Goal: Task Accomplishment & Management: Use online tool/utility

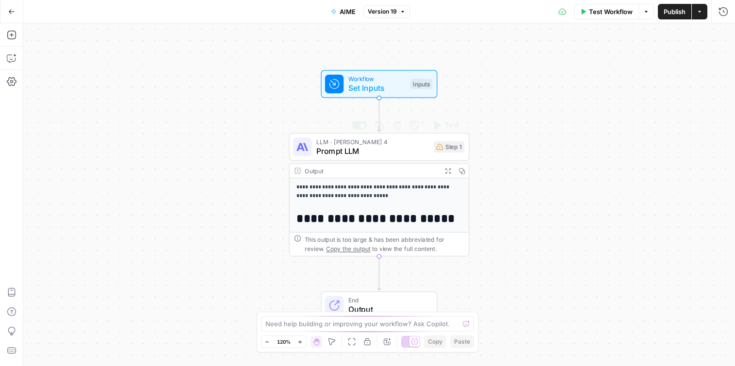
click at [389, 150] on span "Prompt LLM" at bounding box center [372, 151] width 113 height 12
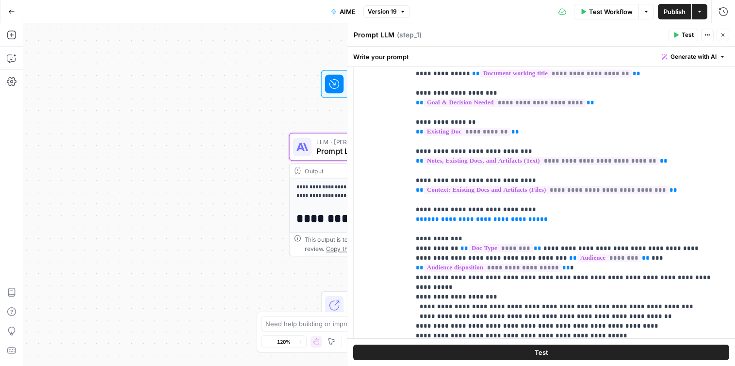
scroll to position [713, 0]
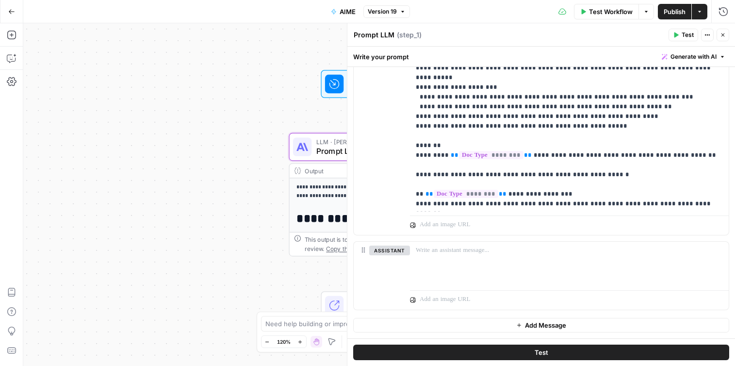
drag, startPoint x: 357, startPoint y: 238, endPoint x: 480, endPoint y: 49, distance: 225.9
click at [480, 49] on div "**********" at bounding box center [542, 206] width 388 height 319
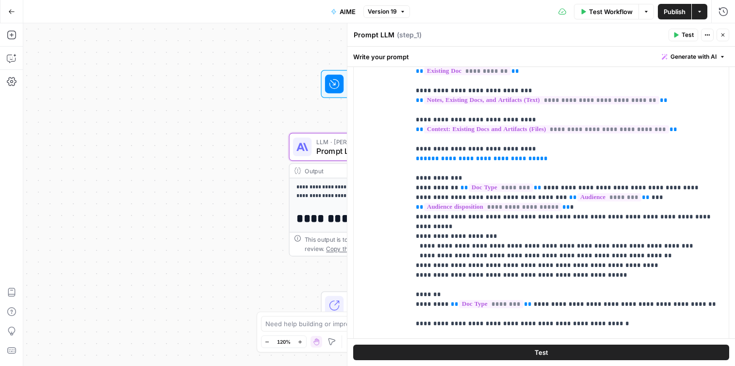
scroll to position [101, 0]
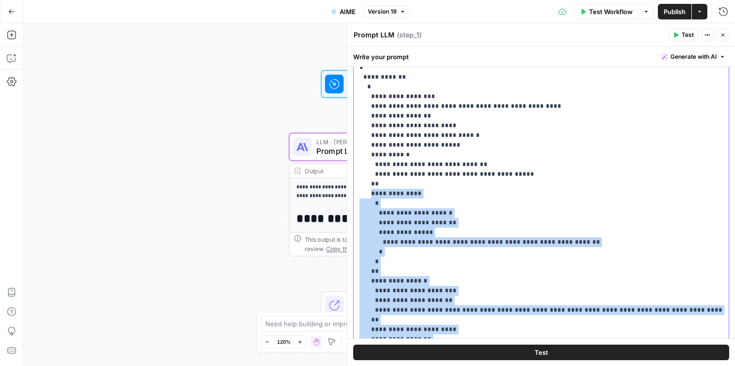
drag, startPoint x: 376, startPoint y: 273, endPoint x: 369, endPoint y: 61, distance: 212.2
click at [369, 61] on div "**********" at bounding box center [542, 206] width 388 height 319
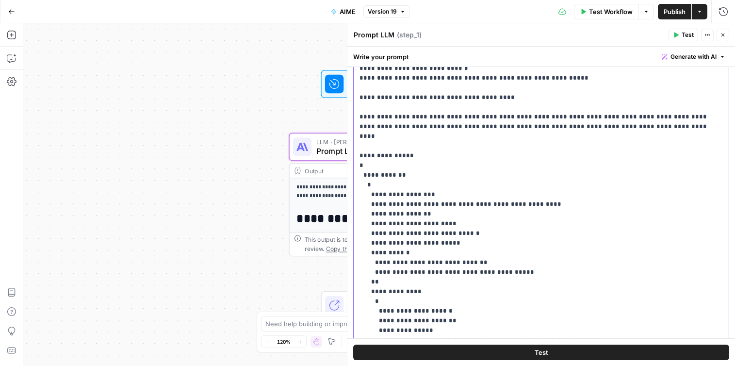
scroll to position [4806, 0]
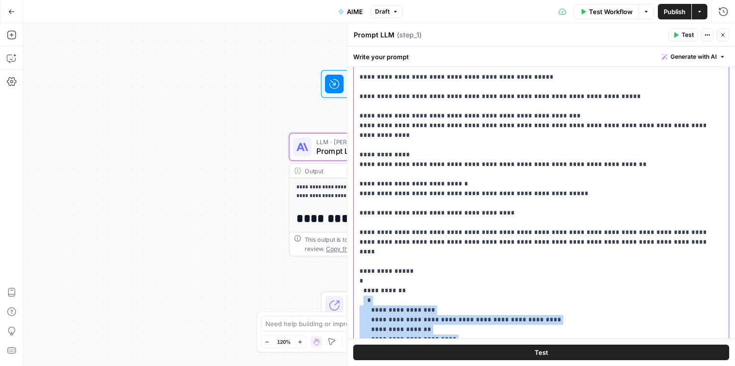
drag, startPoint x: 387, startPoint y: 259, endPoint x: 363, endPoint y: 164, distance: 98.5
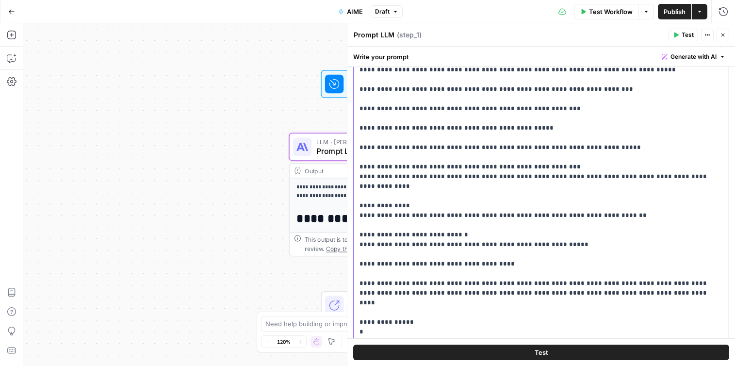
scroll to position [4756, 0]
drag, startPoint x: 403, startPoint y: 200, endPoint x: 353, endPoint y: 186, distance: 51.3
click at [353, 186] on div "**********" at bounding box center [541, 208] width 376 height 397
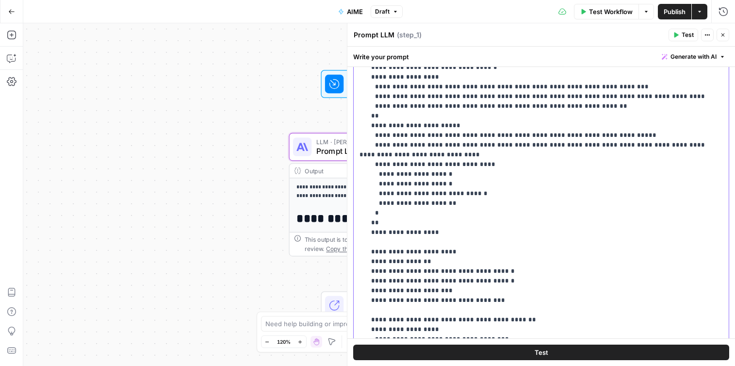
scroll to position [118, 0]
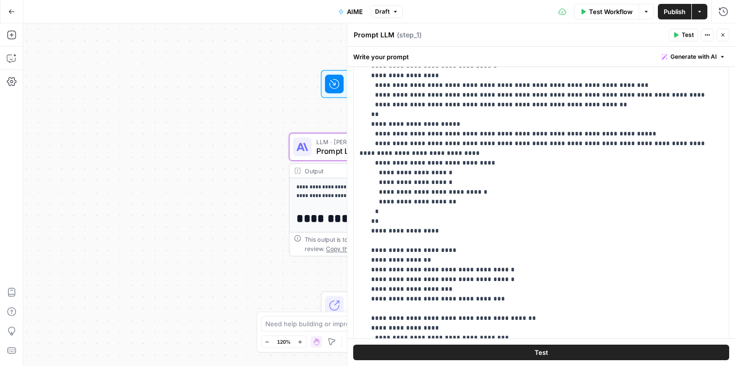
scroll to position [5292, 0]
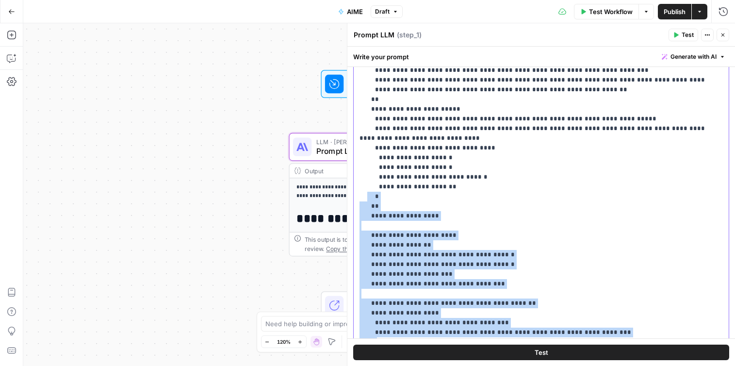
drag, startPoint x: 383, startPoint y: 251, endPoint x: 366, endPoint y: 64, distance: 188.6
click at [366, 61] on div "**********" at bounding box center [542, 206] width 388 height 319
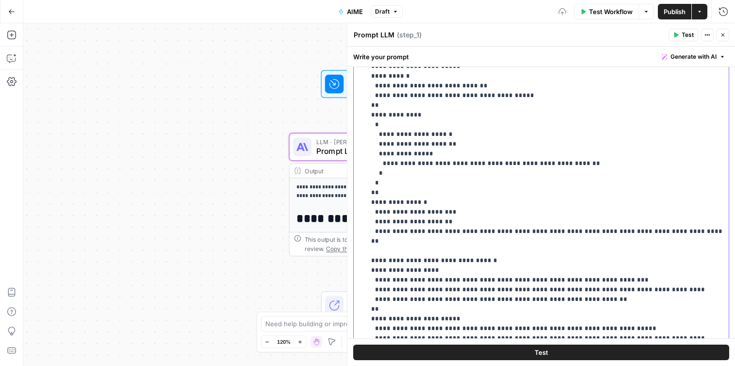
scroll to position [5079, 0]
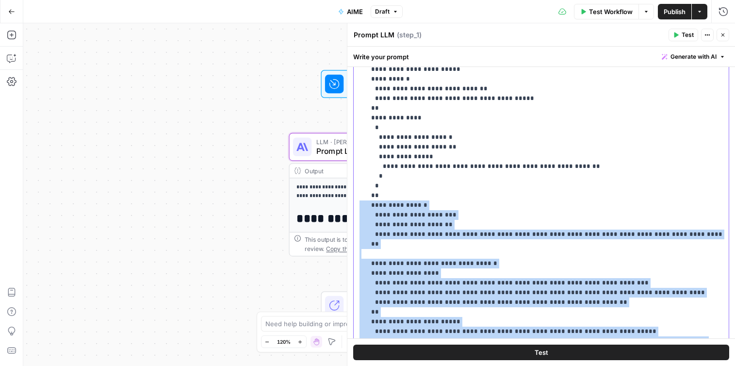
drag, startPoint x: 449, startPoint y: 269, endPoint x: 351, endPoint y: 74, distance: 218.8
click at [351, 74] on div "**********" at bounding box center [541, 194] width 388 height 343
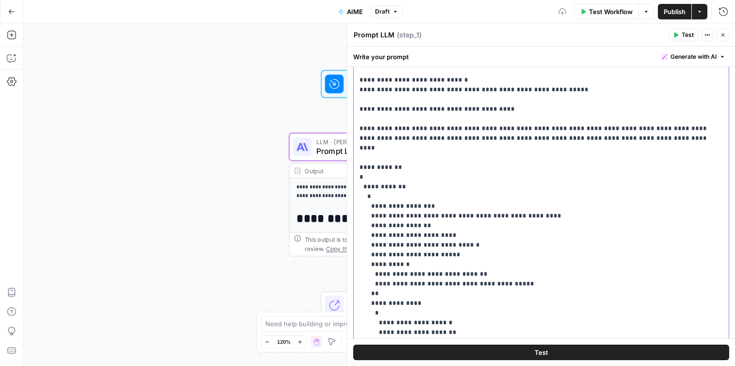
scroll to position [4784, 0]
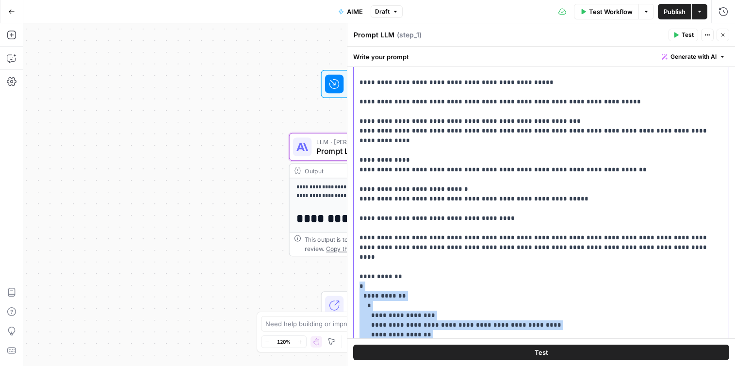
drag, startPoint x: 358, startPoint y: 151, endPoint x: 414, endPoint y: 322, distance: 180.2
click at [414, 322] on div "**********" at bounding box center [541, 192] width 375 height 396
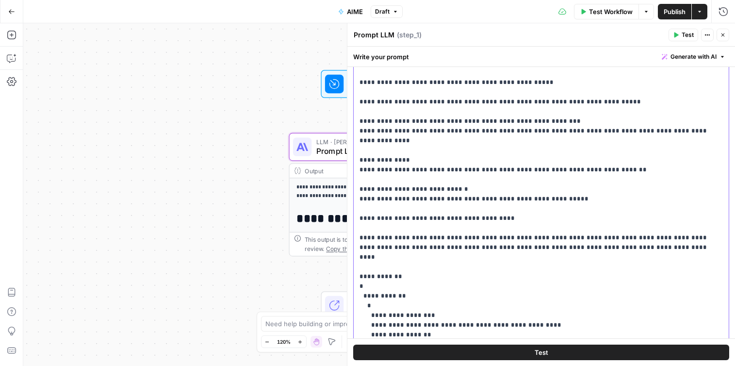
scroll to position [4719, 0]
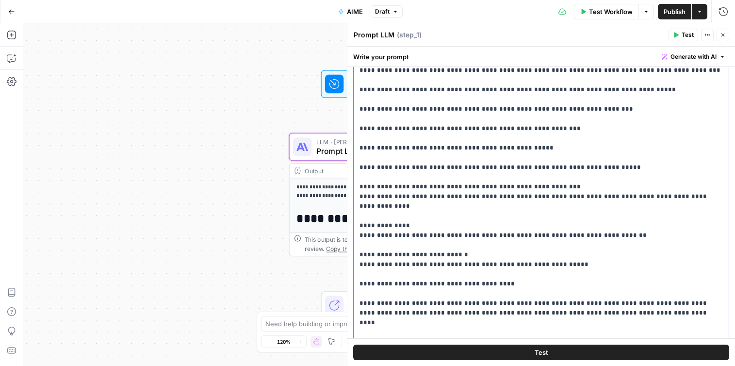
drag, startPoint x: 403, startPoint y: 259, endPoint x: 353, endPoint y: 216, distance: 66.4
click at [353, 216] on div "**********" at bounding box center [541, 192] width 376 height 397
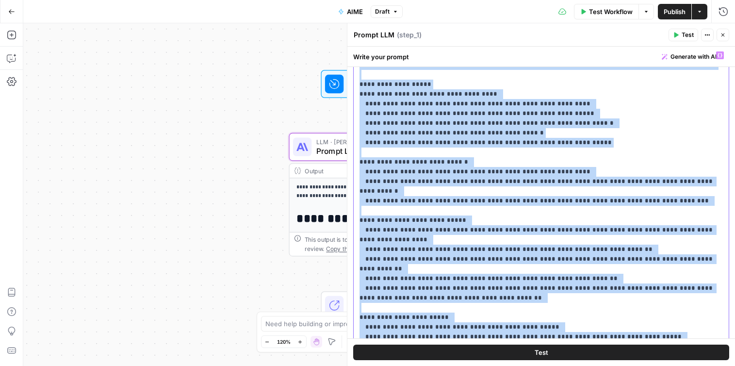
scroll to position [22, 0]
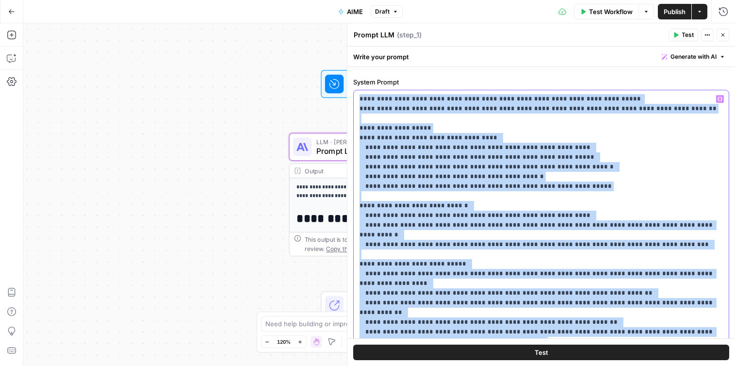
drag, startPoint x: 620, startPoint y: 203, endPoint x: 356, endPoint y: 92, distance: 286.1
click at [356, 92] on div "**********" at bounding box center [541, 288] width 375 height 396
copy p "**********"
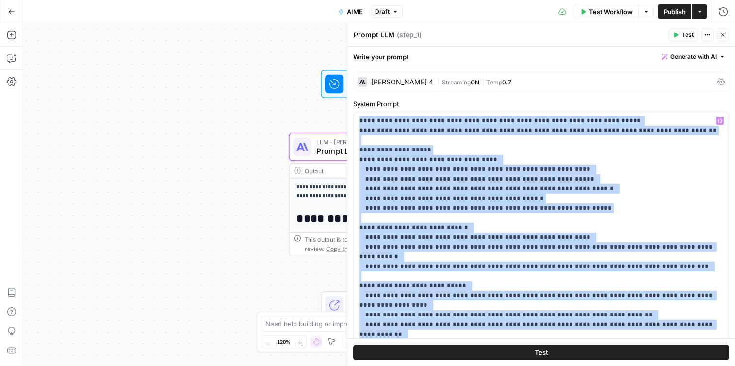
click at [30, 17] on div "Go Back AIME Draft Test Workflow Options Publish Actions Run History" at bounding box center [367, 11] width 735 height 23
click at [11, 11] on icon "button" at bounding box center [11, 11] width 7 height 7
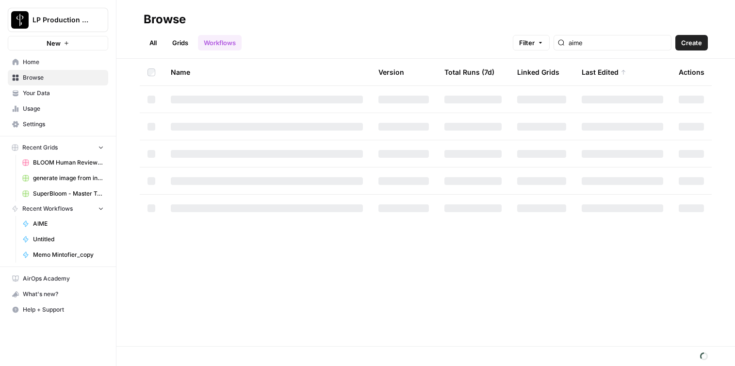
click at [273, 153] on div at bounding box center [267, 154] width 192 height 8
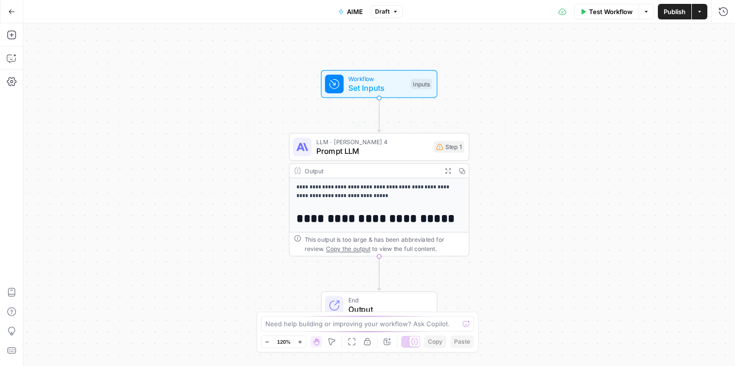
click at [399, 150] on span "Prompt LLM" at bounding box center [372, 151] width 113 height 12
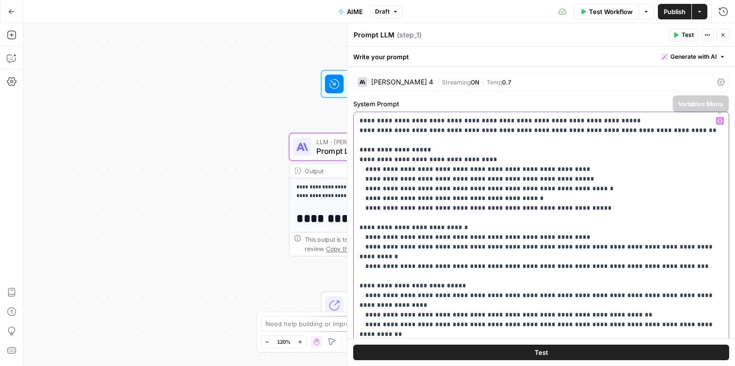
click at [721, 121] on icon "button" at bounding box center [720, 120] width 5 height 5
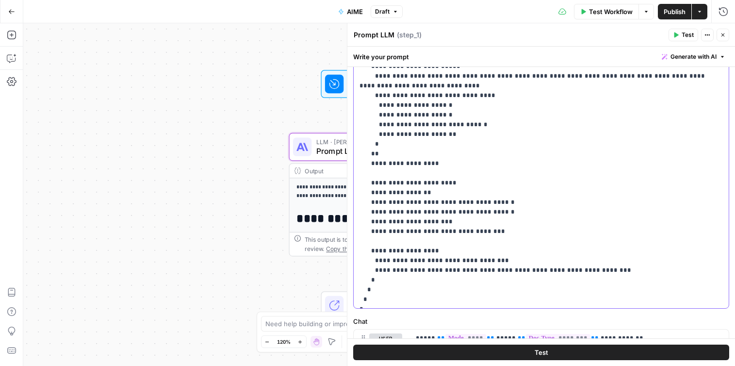
scroll to position [193, 0]
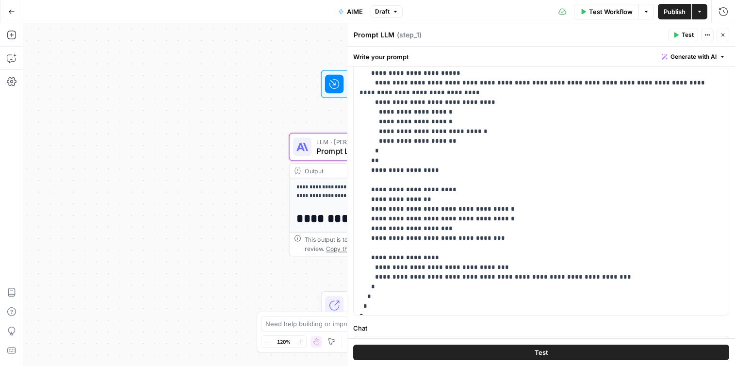
drag, startPoint x: 362, startPoint y: 122, endPoint x: 559, endPoint y: 321, distance: 280.1
click at [559, 321] on div "**********" at bounding box center [542, 366] width 388 height 984
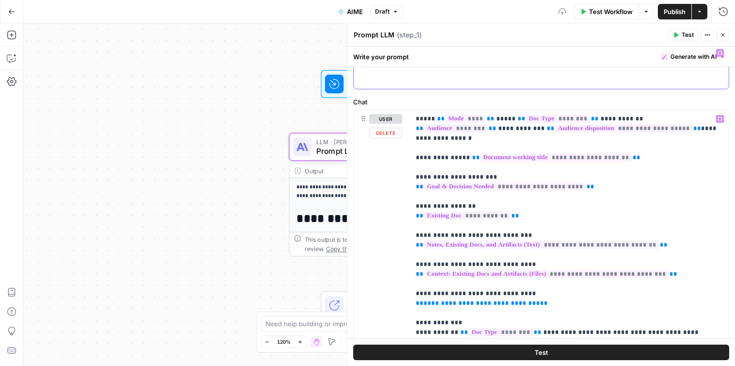
scroll to position [0, 0]
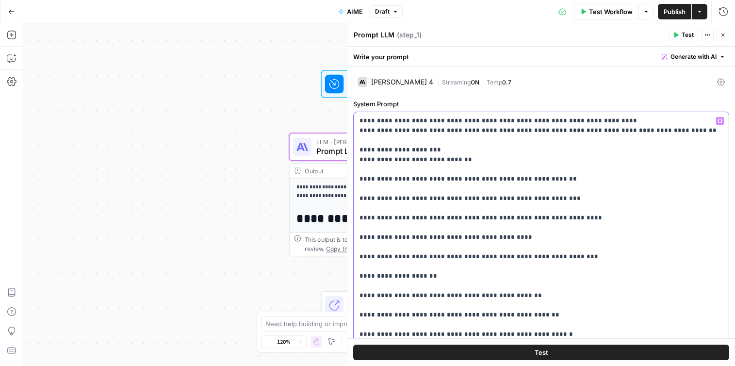
click at [360, 116] on div "**********" at bounding box center [541, 310] width 375 height 396
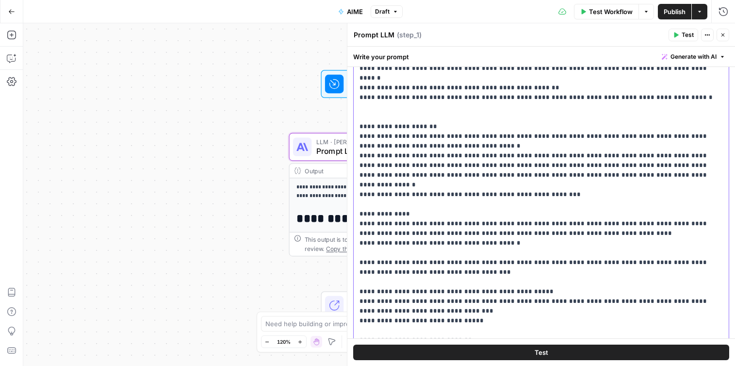
scroll to position [3941, 0]
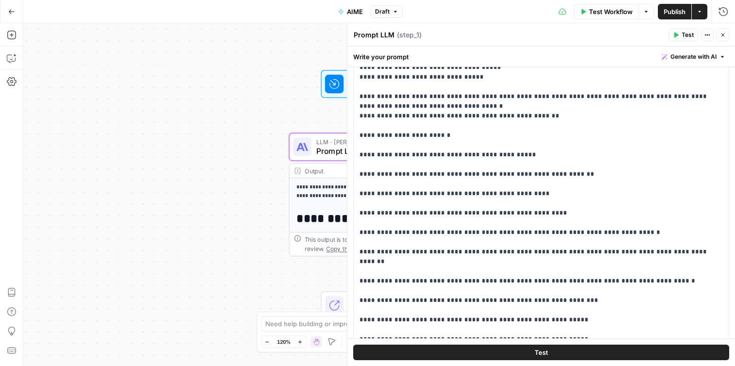
click at [701, 10] on icon "button" at bounding box center [700, 12] width 6 height 6
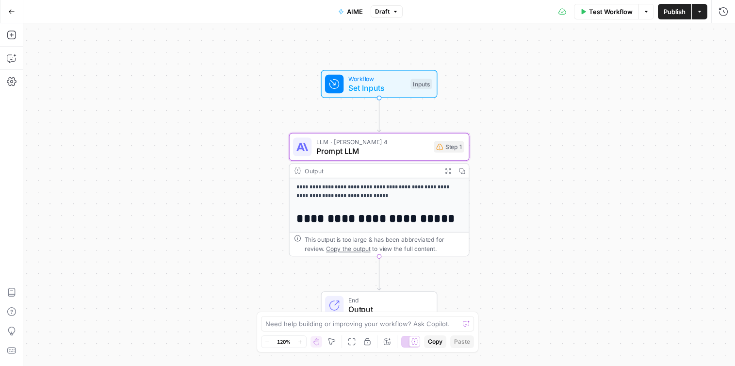
click at [393, 13] on span "button" at bounding box center [396, 12] width 6 height 6
click at [419, 140] on span "LLM · [PERSON_NAME] 4" at bounding box center [372, 141] width 113 height 9
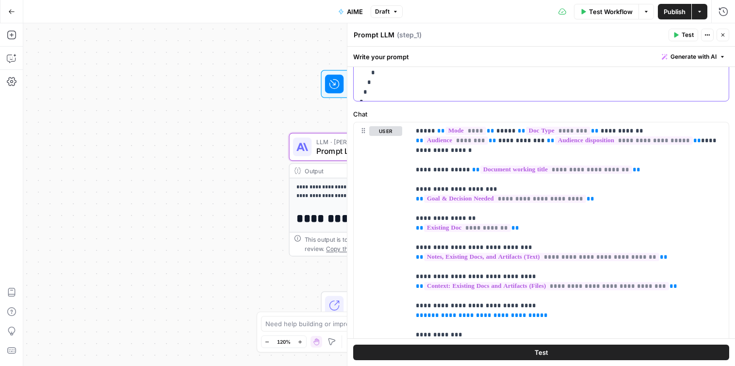
scroll to position [518, 0]
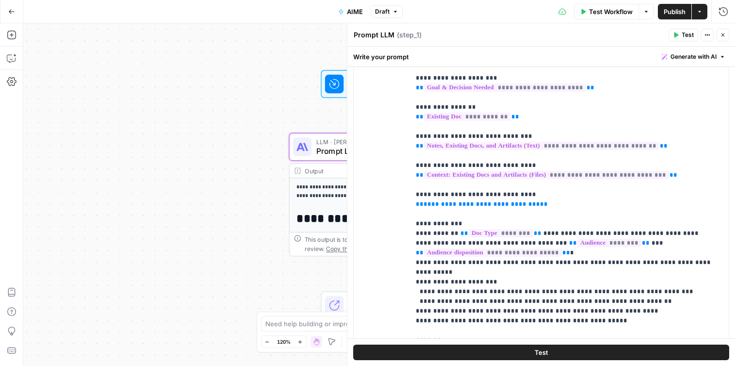
drag, startPoint x: 360, startPoint y: 123, endPoint x: 567, endPoint y: 47, distance: 220.4
click at [567, 47] on div "**********" at bounding box center [542, 206] width 388 height 319
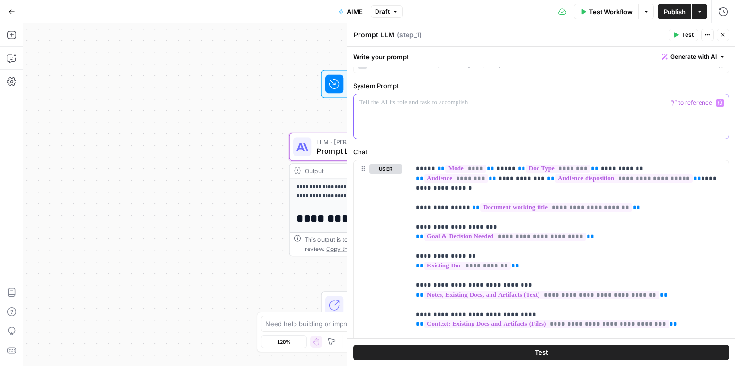
scroll to position [0, 0]
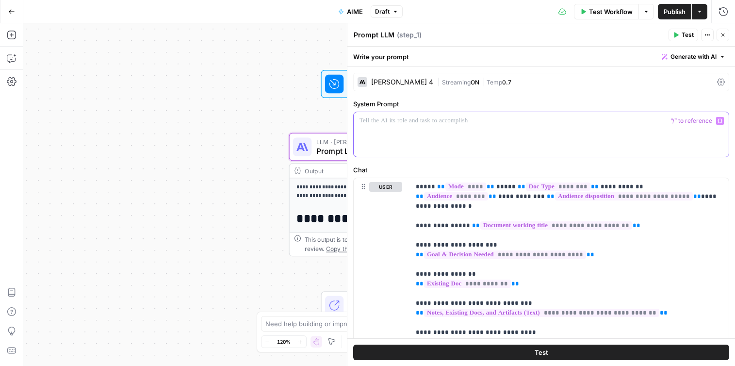
click at [418, 117] on p at bounding box center [542, 121] width 364 height 10
click at [722, 122] on icon "button" at bounding box center [720, 120] width 5 height 5
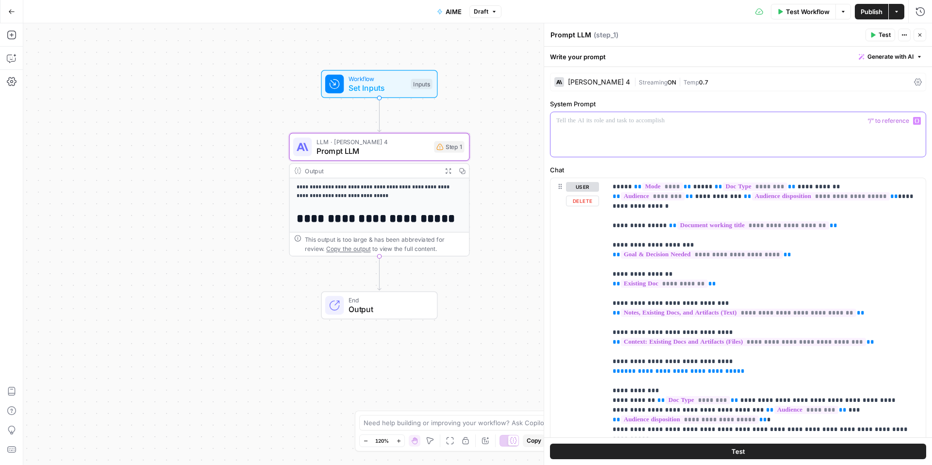
click at [626, 137] on div at bounding box center [737, 134] width 375 height 45
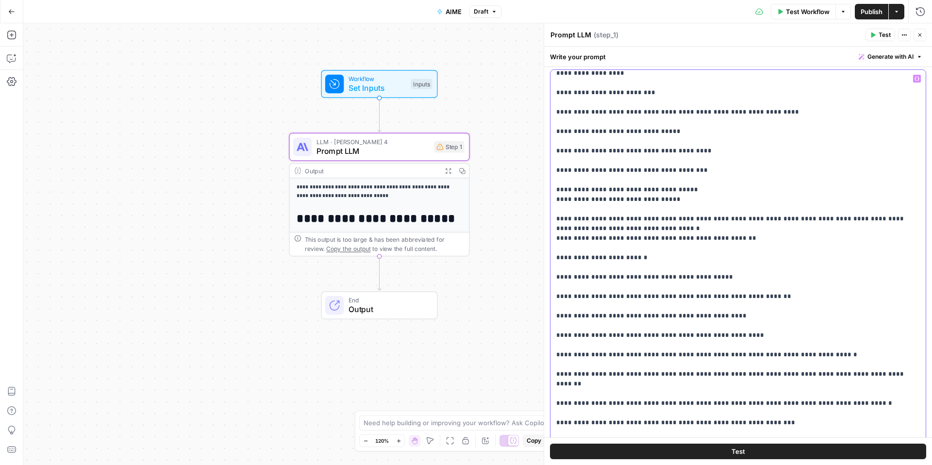
scroll to position [3664, 0]
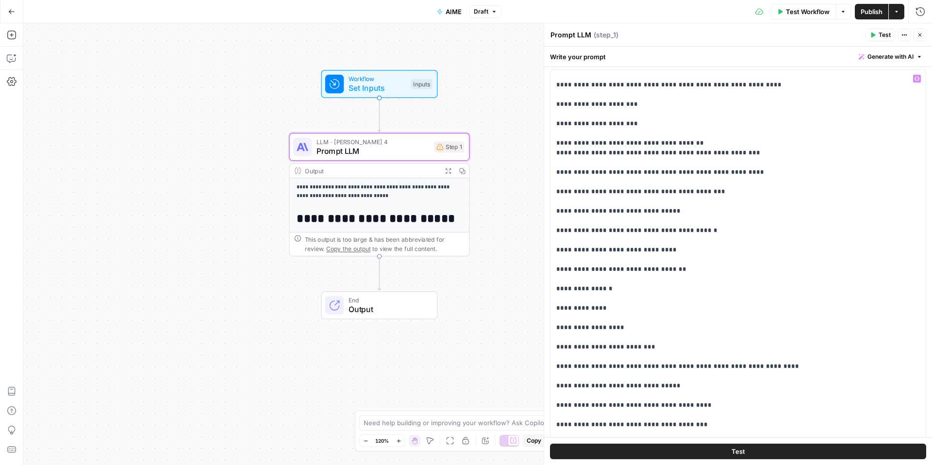
click at [487, 17] on button "Draft" at bounding box center [485, 11] width 32 height 13
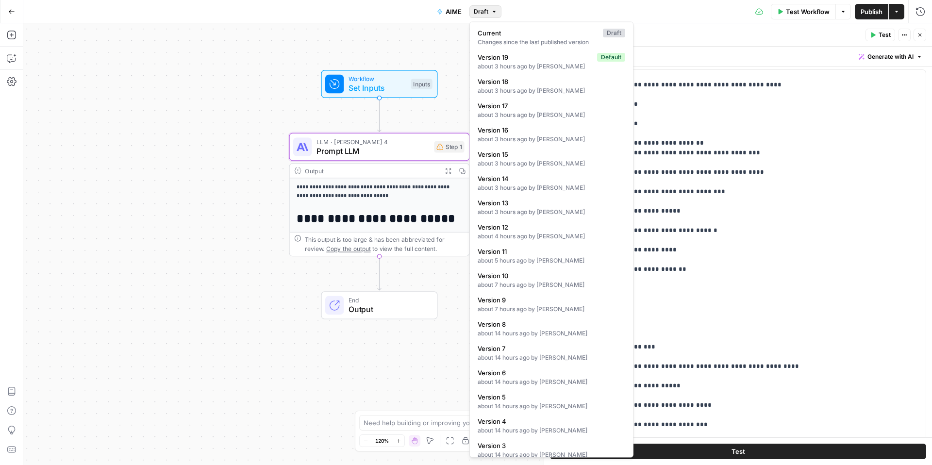
click at [735, 24] on header "Prompt LLM Prompt LLM ( step_1 ) Test Actions Close" at bounding box center [738, 34] width 388 height 23
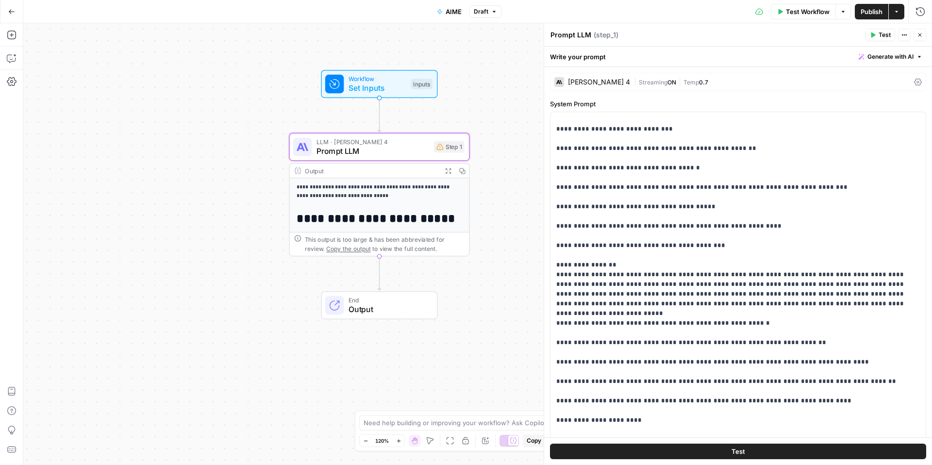
scroll to position [2856, 0]
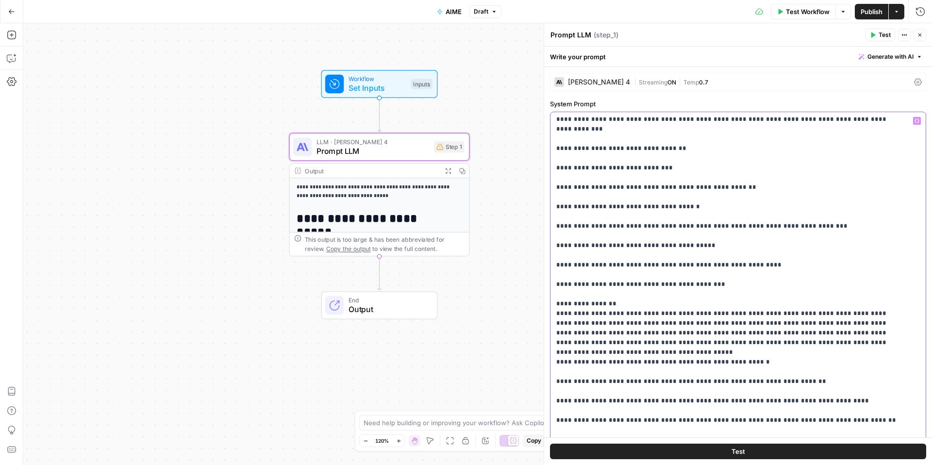
click at [625, 256] on p "**********" at bounding box center [730, 109] width 349 height 5699
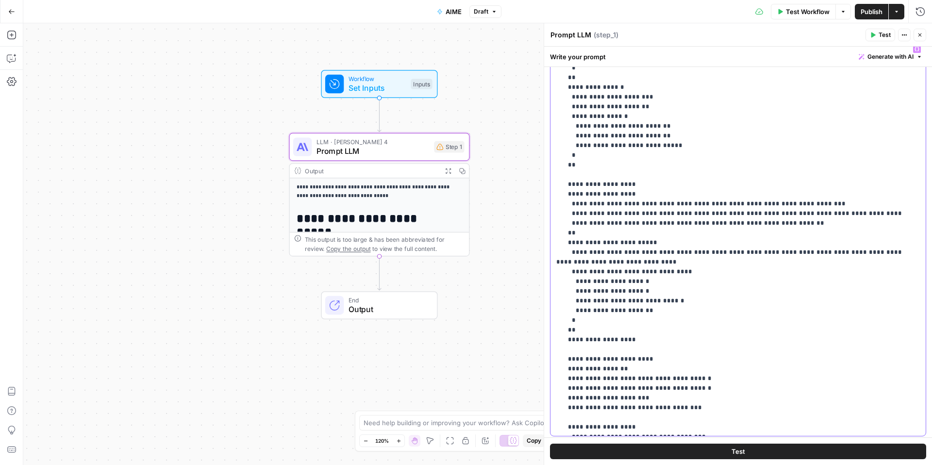
scroll to position [96, 0]
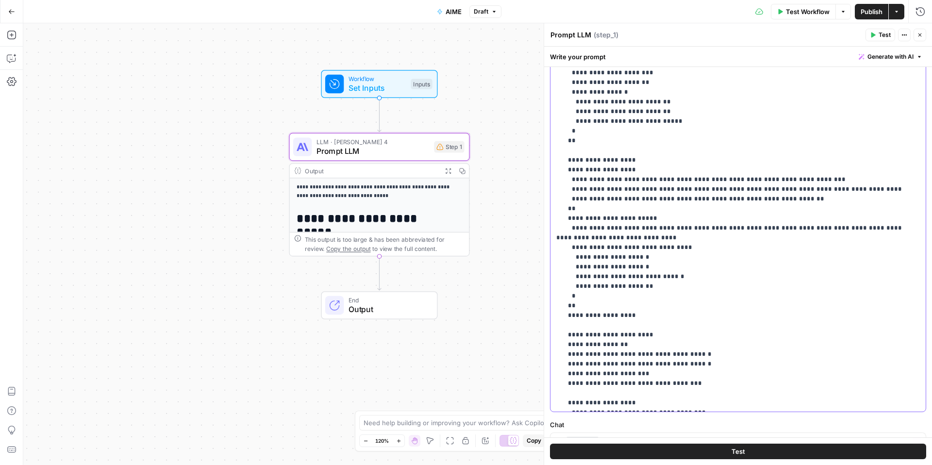
drag, startPoint x: 582, startPoint y: 134, endPoint x: 863, endPoint y: 423, distance: 403.4
click at [0, 0] on form "**********" at bounding box center [0, 0] width 0 height 0
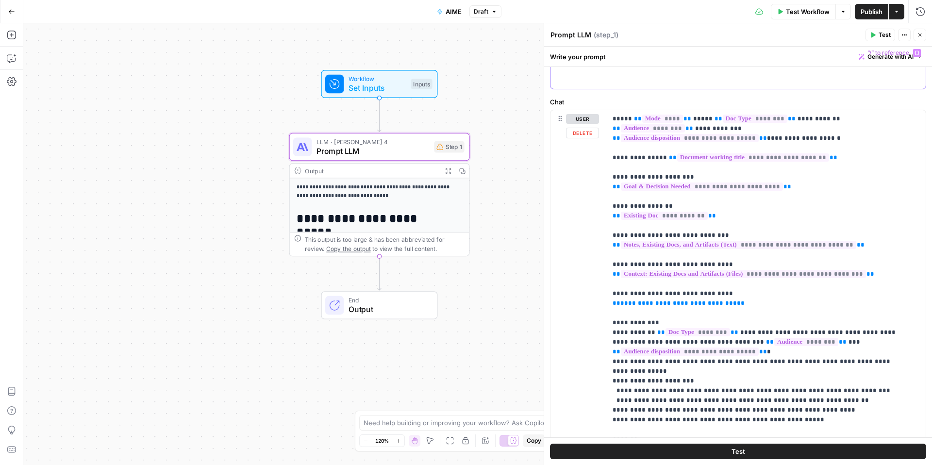
scroll to position [0, 0]
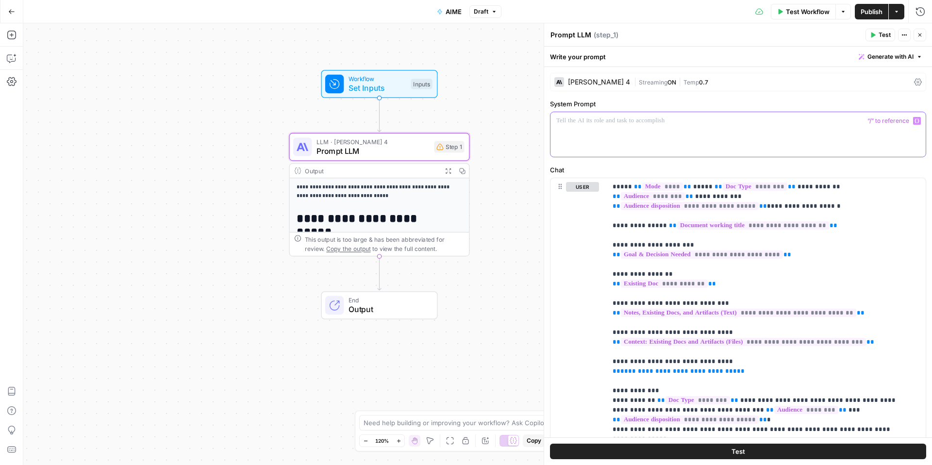
click at [583, 126] on div at bounding box center [734, 134] width 368 height 45
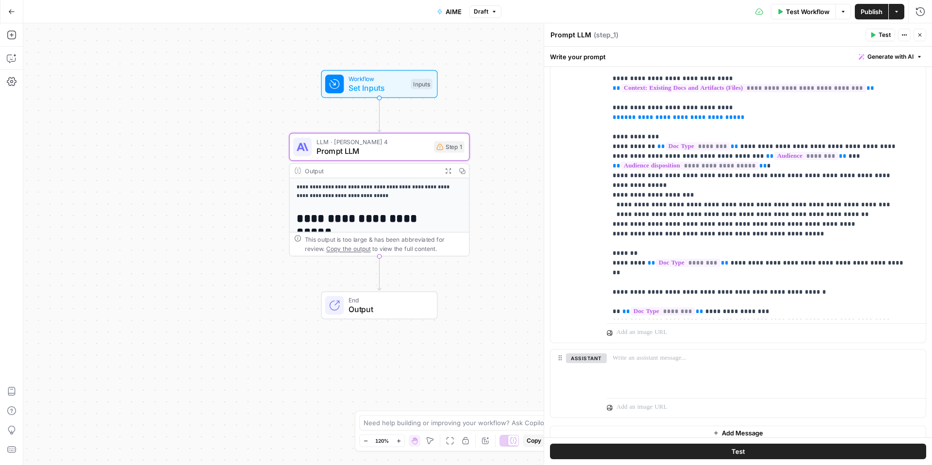
scroll to position [614, 0]
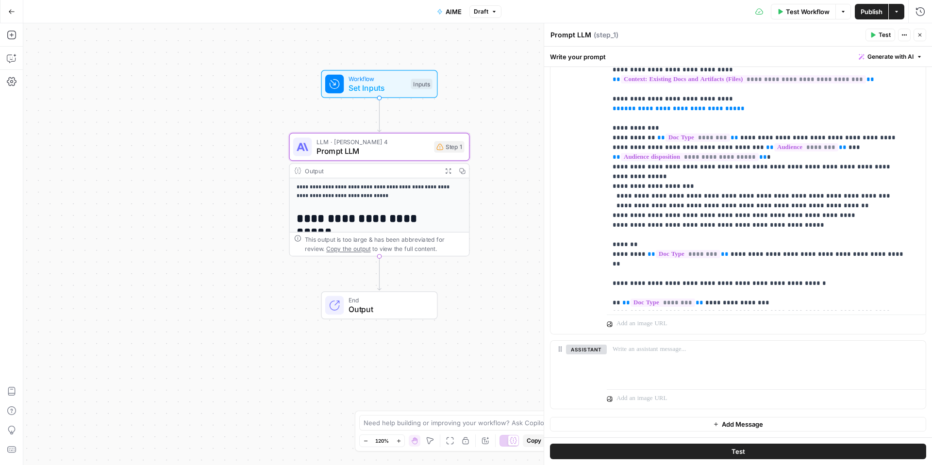
click at [732, 366] on span "Test" at bounding box center [739, 452] width 14 height 10
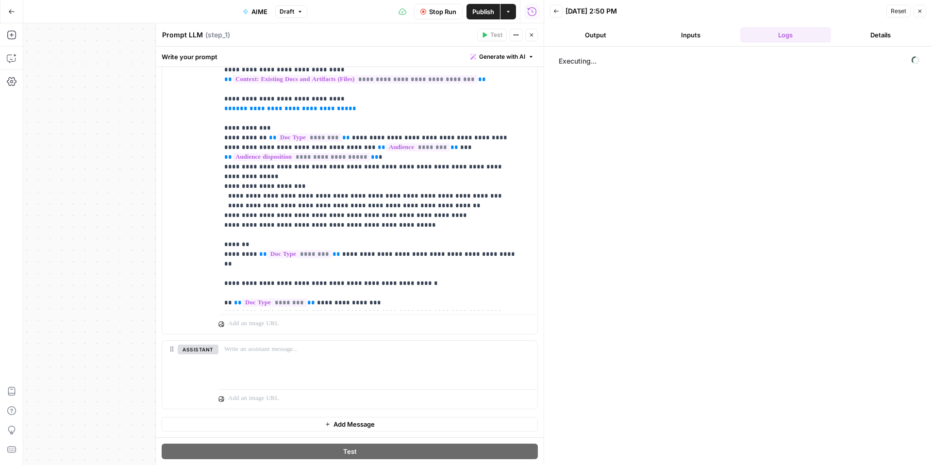
click at [478, 12] on span "Publish" at bounding box center [483, 12] width 22 height 10
click at [452, 9] on span "Stop Run" at bounding box center [442, 12] width 27 height 10
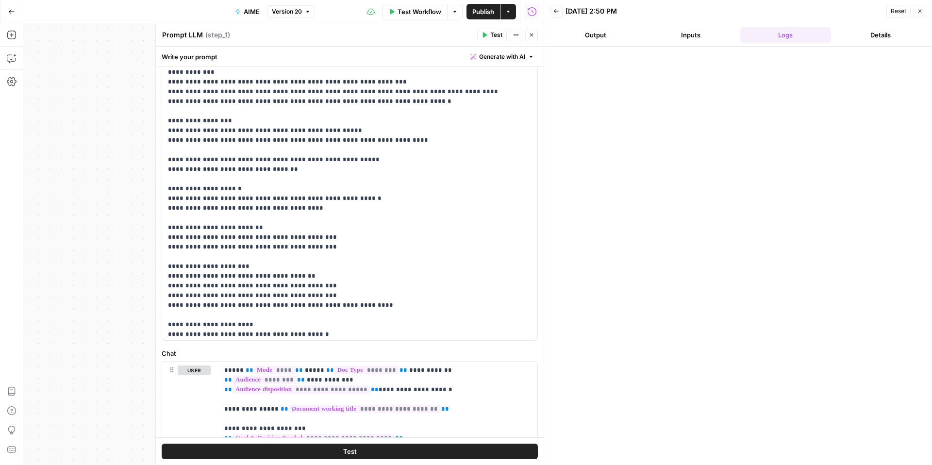
scroll to position [117, 0]
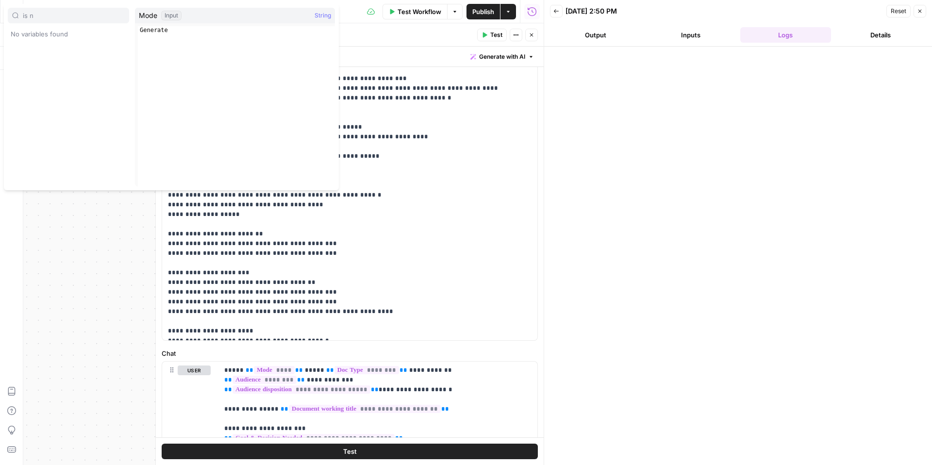
type input "is n"
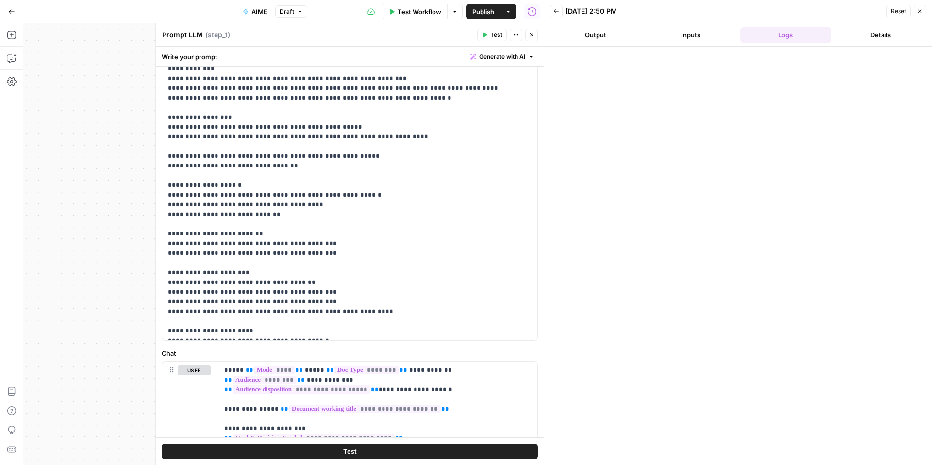
click at [483, 9] on span "Publish" at bounding box center [483, 12] width 22 height 10
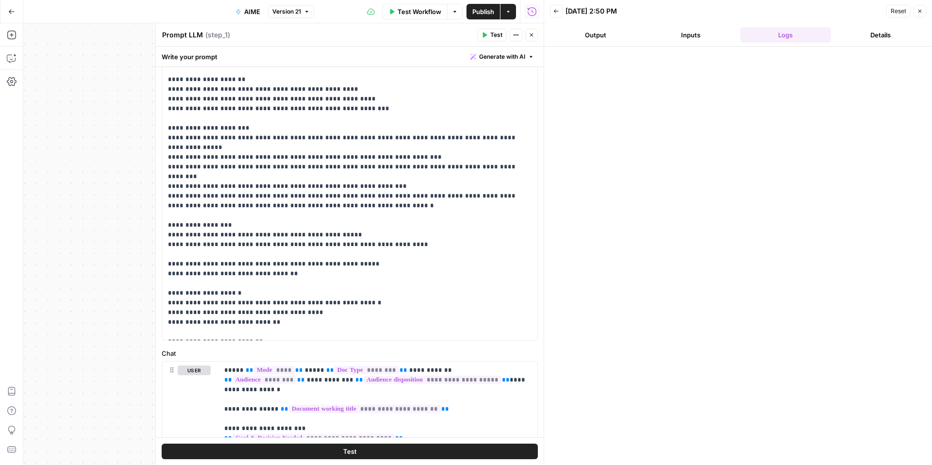
scroll to position [0, 0]
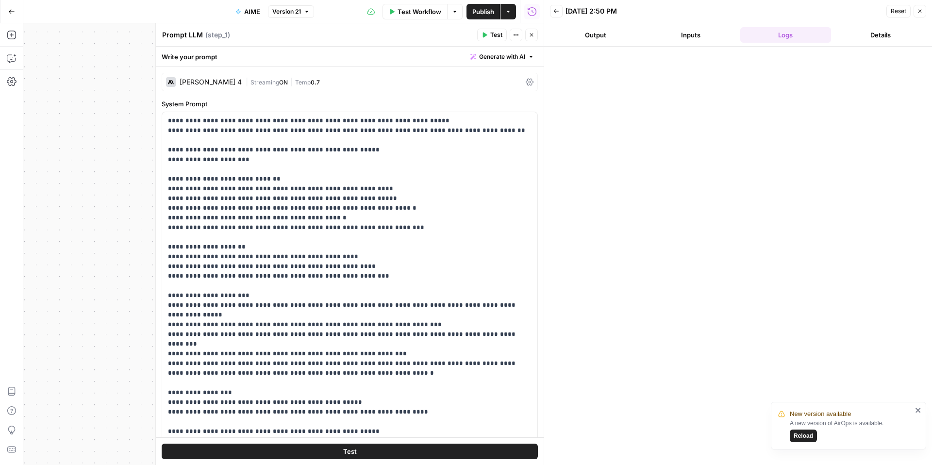
click at [15, 11] on button "Go Back" at bounding box center [11, 11] width 17 height 17
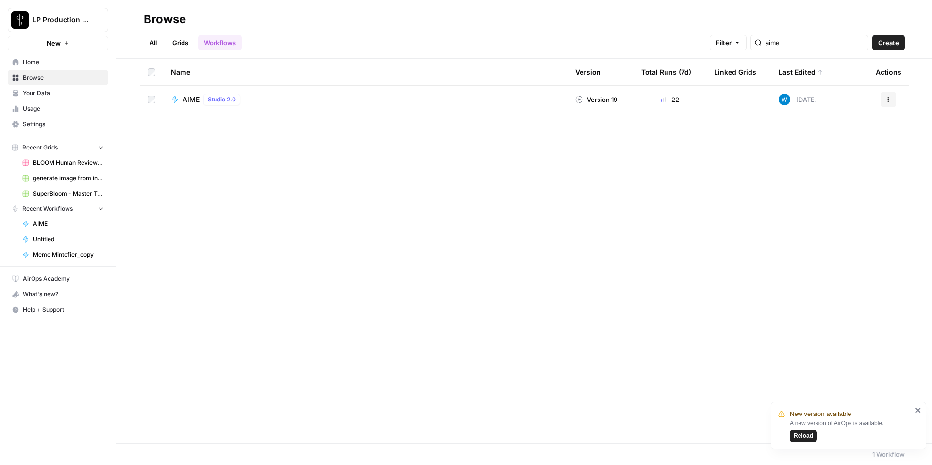
click at [189, 102] on span "AIME" at bounding box center [191, 100] width 17 height 10
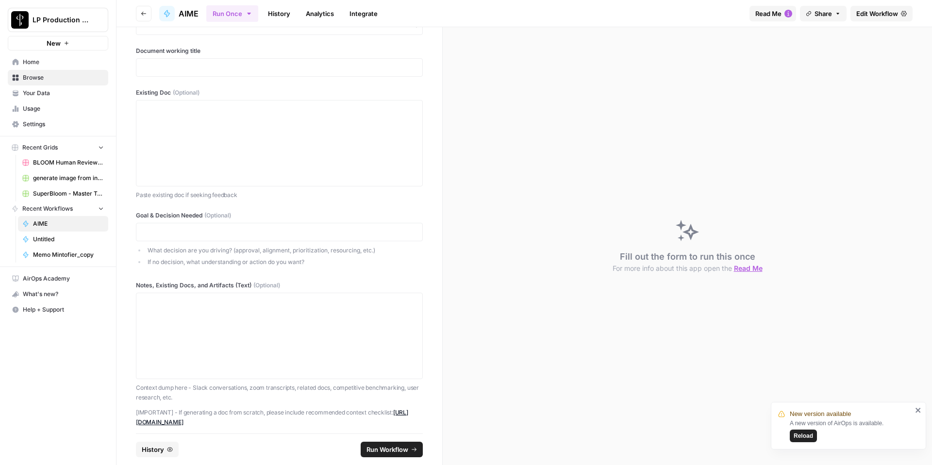
scroll to position [510, 0]
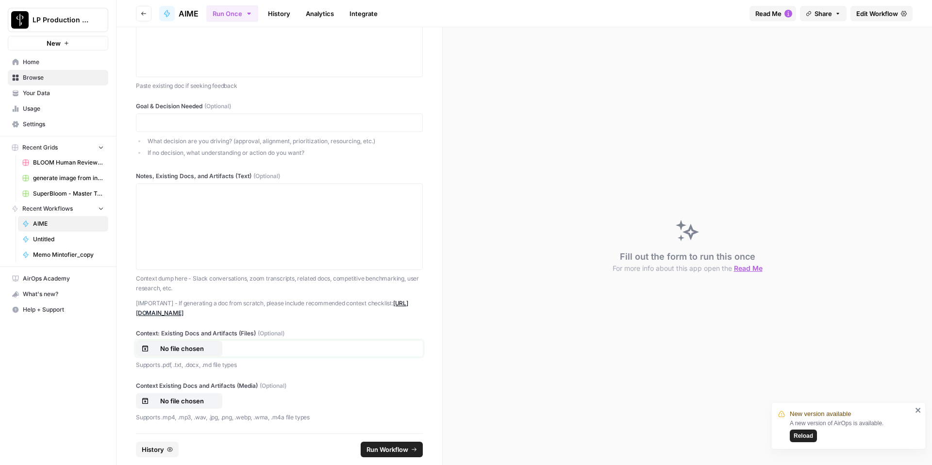
click at [203, 348] on p "No file chosen" at bounding box center [182, 349] width 62 height 10
click at [318, 363] on p "Supports .pdf, .txt, .docx, .md file types" at bounding box center [279, 365] width 287 height 10
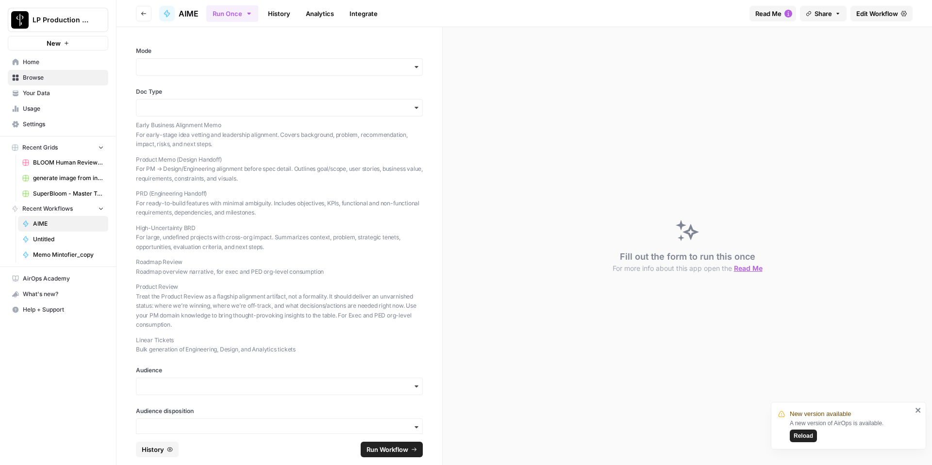
click at [735, 20] on link "Edit Workflow" at bounding box center [881, 14] width 62 height 16
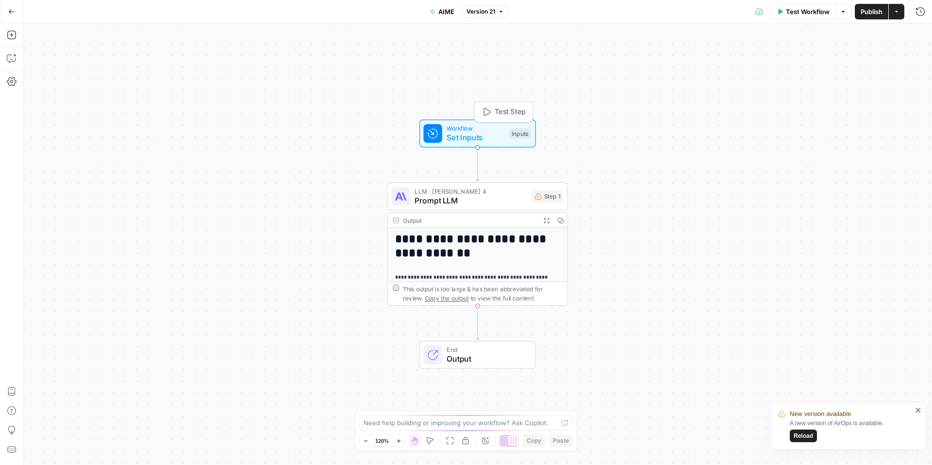
click at [491, 132] on span "Set Inputs" at bounding box center [476, 138] width 58 height 12
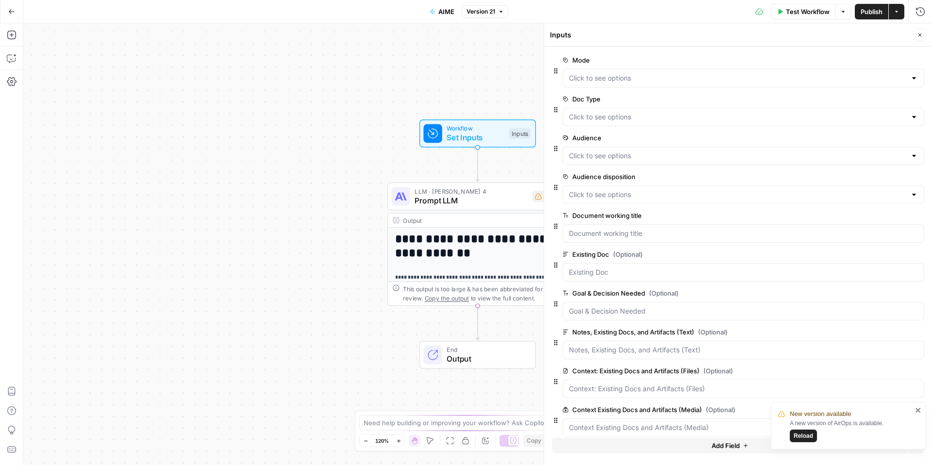
scroll to position [13, 0]
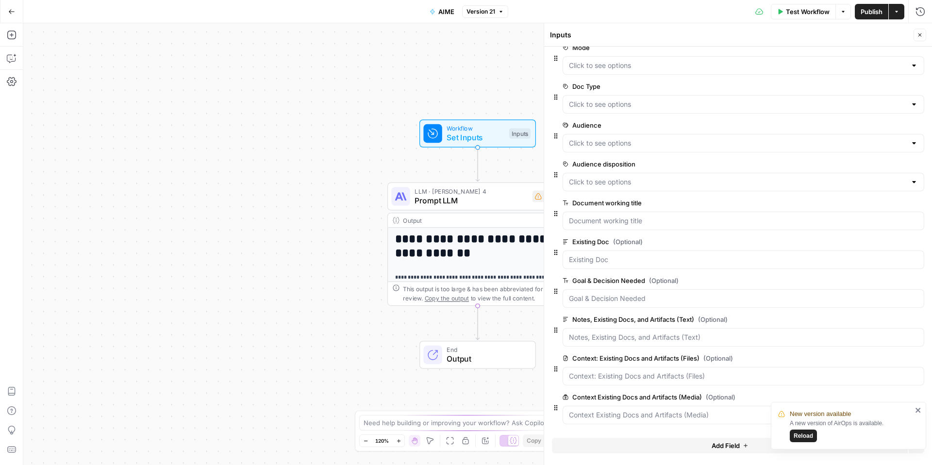
click at [728, 366] on span "Add Field" at bounding box center [726, 446] width 28 height 10
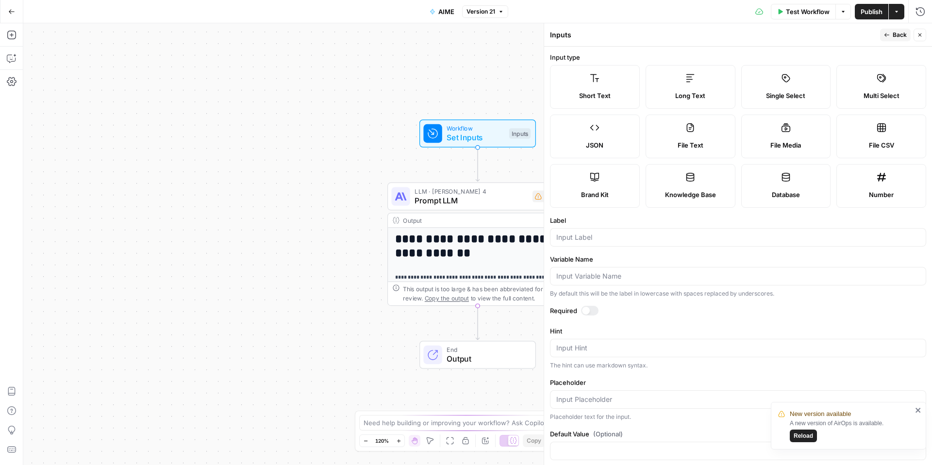
click at [735, 149] on div "File Media" at bounding box center [785, 145] width 73 height 10
click at [702, 128] on label "File Text" at bounding box center [691, 137] width 90 height 44
click at [735, 149] on div "File CSV" at bounding box center [881, 145] width 73 height 10
type textarea "Supports .csv file type"
click at [683, 238] on input "Label" at bounding box center [738, 238] width 364 height 10
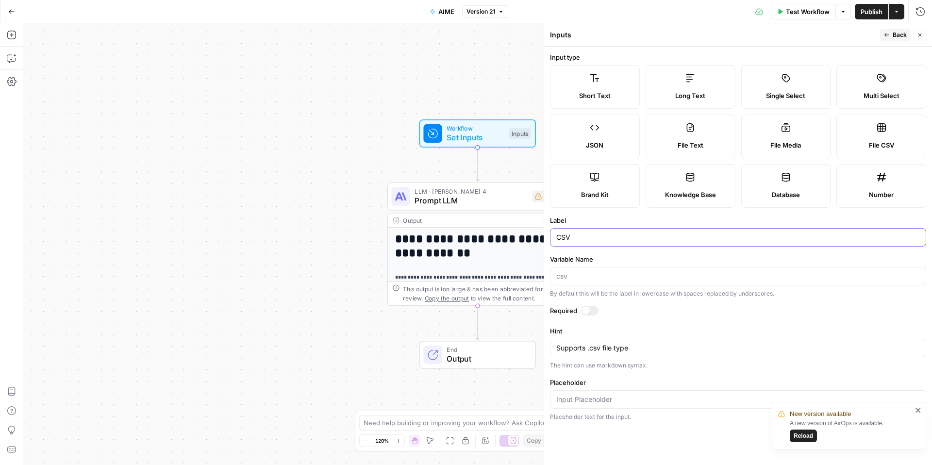
type input "CSV"
click at [735, 366] on icon "close" at bounding box center [918, 410] width 7 height 8
click at [328, 296] on div "**********" at bounding box center [477, 244] width 909 height 442
click at [735, 37] on icon "button" at bounding box center [887, 35] width 6 height 6
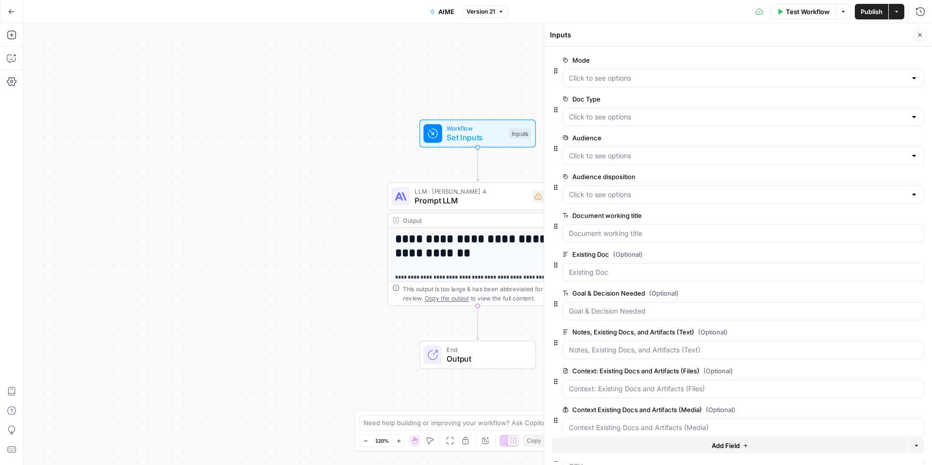
scroll to position [51, 0]
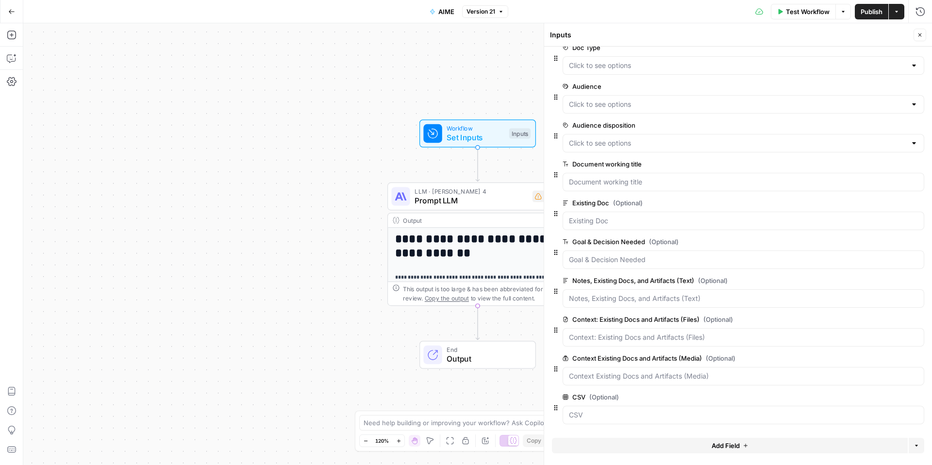
click at [470, 283] on div "This output is too large & has been abbreviated for review. Copy the output to …" at bounding box center [478, 294] width 180 height 24
click at [483, 223] on div "Output" at bounding box center [469, 220] width 133 height 9
click at [494, 195] on span "Prompt LLM" at bounding box center [471, 201] width 113 height 12
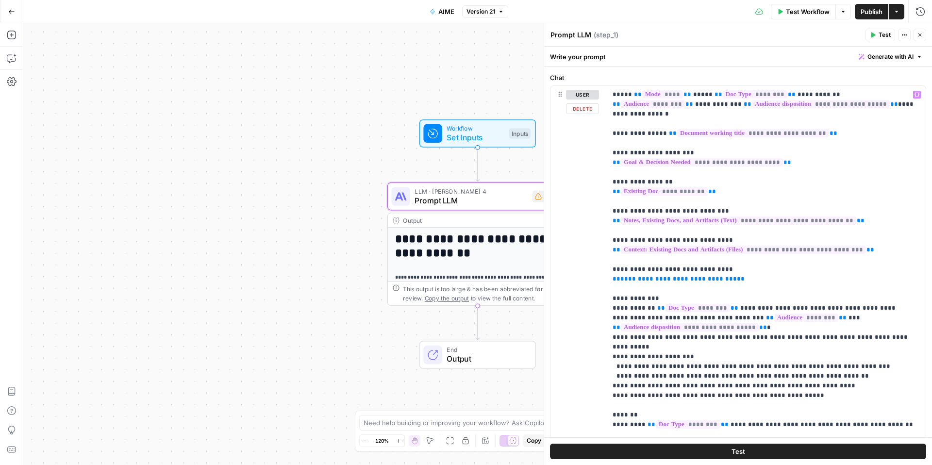
scroll to position [439, 0]
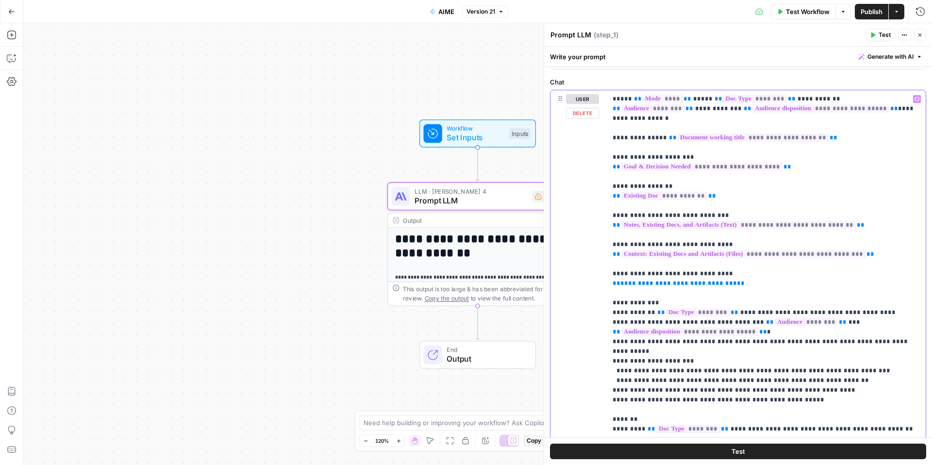
drag, startPoint x: 728, startPoint y: 273, endPoint x: 586, endPoint y: 265, distance: 142.0
click at [586, 265] on div "**********" at bounding box center [737, 299] width 375 height 418
copy p "**********"
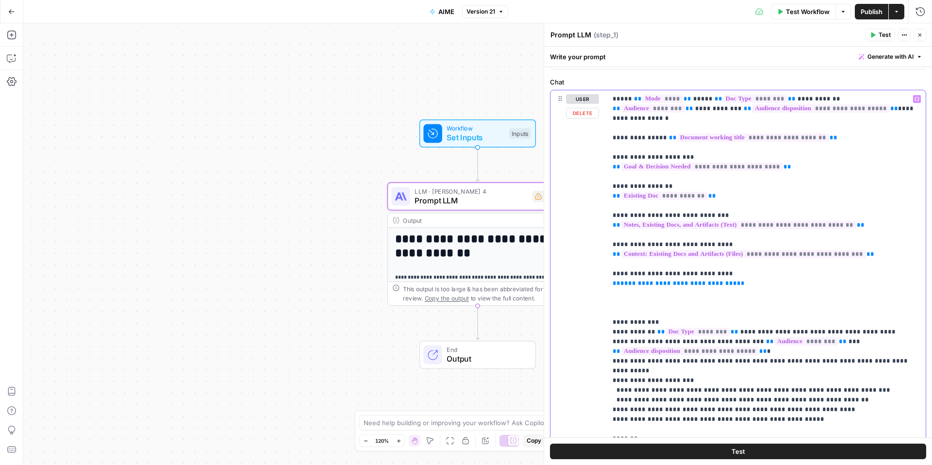
paste div
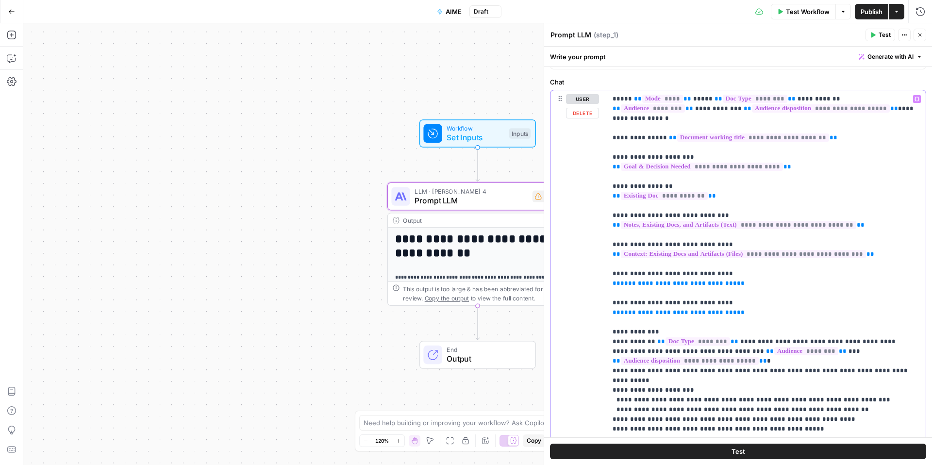
click at [735, 309] on span "**" at bounding box center [741, 312] width 8 height 6
drag, startPoint x: 723, startPoint y: 294, endPoint x: 614, endPoint y: 294, distance: 108.7
copy p "**********"
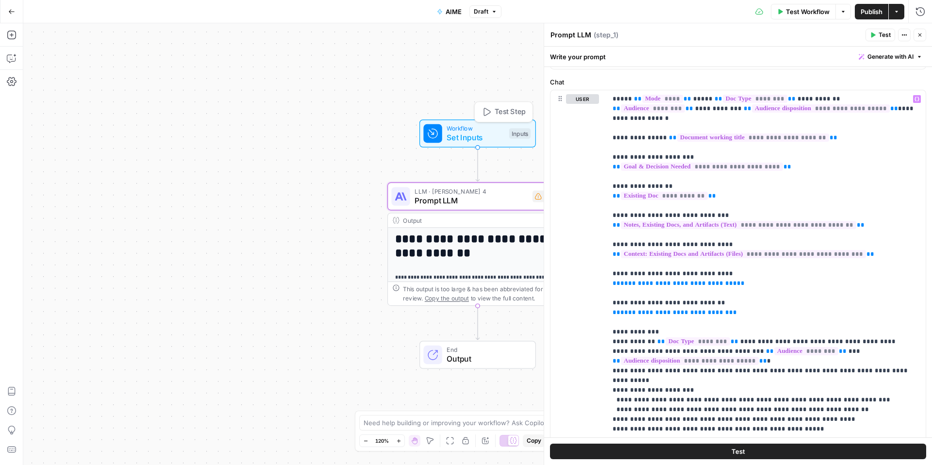
click at [488, 137] on span "Set Inputs" at bounding box center [476, 138] width 58 height 12
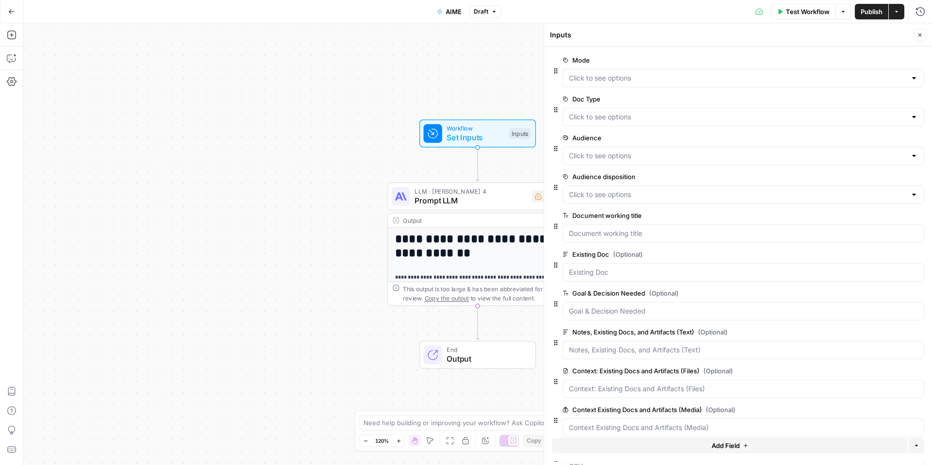
scroll to position [51, 0]
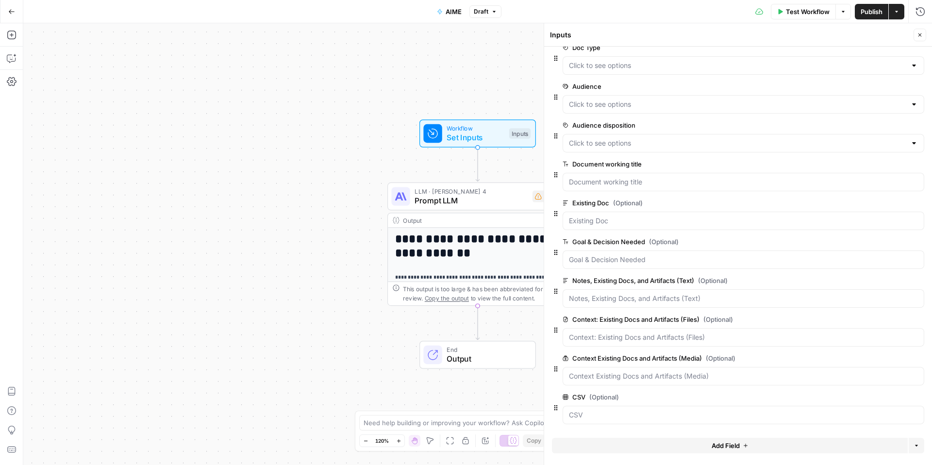
click at [683, 318] on label "Context: Existing Docs and Artifacts (Files) (Optional)" at bounding box center [716, 320] width 307 height 10
click at [683, 333] on \(Files\) "Context: Existing Docs and Artifacts (Files) (Optional)" at bounding box center [743, 338] width 349 height 10
click at [735, 316] on span "edit field" at bounding box center [887, 320] width 21 height 8
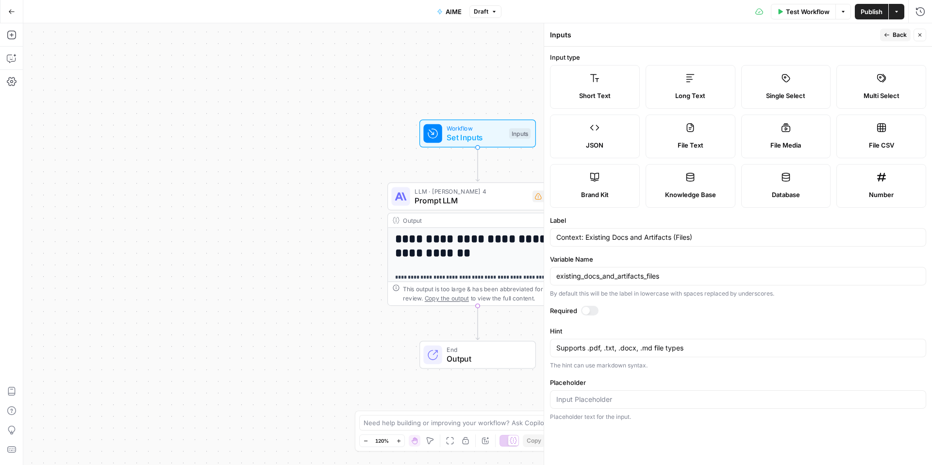
click at [735, 138] on label "File CSV" at bounding box center [881, 137] width 90 height 44
type textarea "Supports .csv file type"
click at [666, 275] on input "existing_docs_and_artifacts_files" at bounding box center [738, 276] width 364 height 10
click at [681, 241] on input "Context: Existing Docs and Artifacts (Files)" at bounding box center [738, 238] width 364 height 10
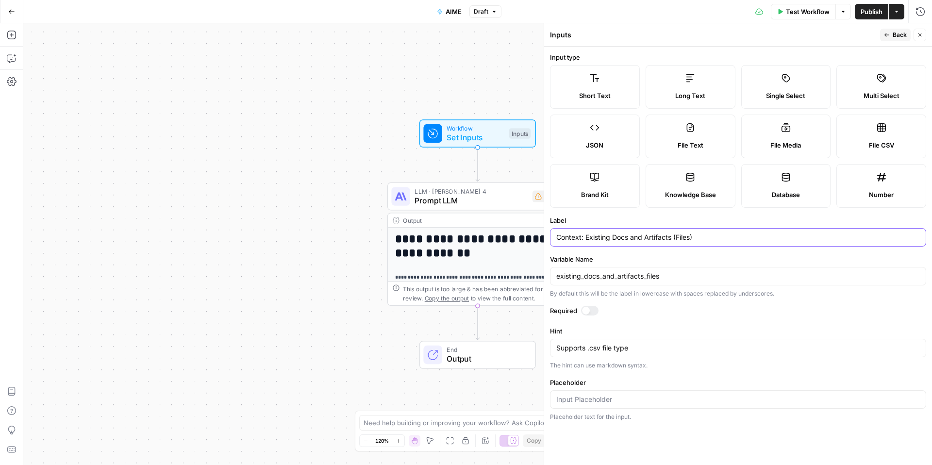
click at [681, 241] on input "Context: Existing Docs and Artifacts (Files)" at bounding box center [738, 238] width 364 height 10
paste input "EXISTING DOCS & ARTIFACTS (CSV"
type input "EXISTING DOCS & ARTIFACTS (CSV)"
click at [699, 215] on form "Input type Short Text Long Text Single Select Multi Select JSON File Text File …" at bounding box center [738, 256] width 388 height 418
click at [663, 280] on input "existing_docs_and_artifacts_files" at bounding box center [738, 276] width 364 height 10
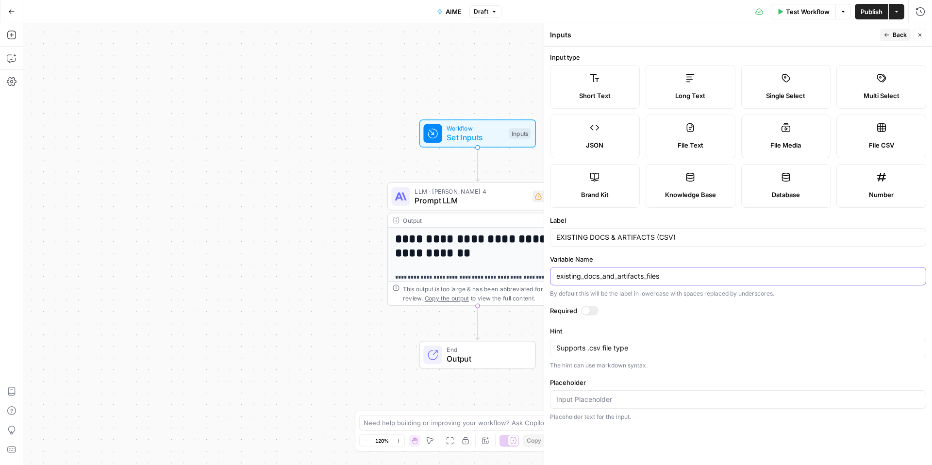
click at [663, 280] on input "existing_docs_and_artifacts_files" at bounding box center [738, 276] width 364 height 10
click at [676, 258] on label "Variable Name" at bounding box center [738, 259] width 376 height 10
click at [676, 271] on input "Variable Name" at bounding box center [738, 276] width 364 height 10
click at [665, 283] on div at bounding box center [738, 276] width 376 height 18
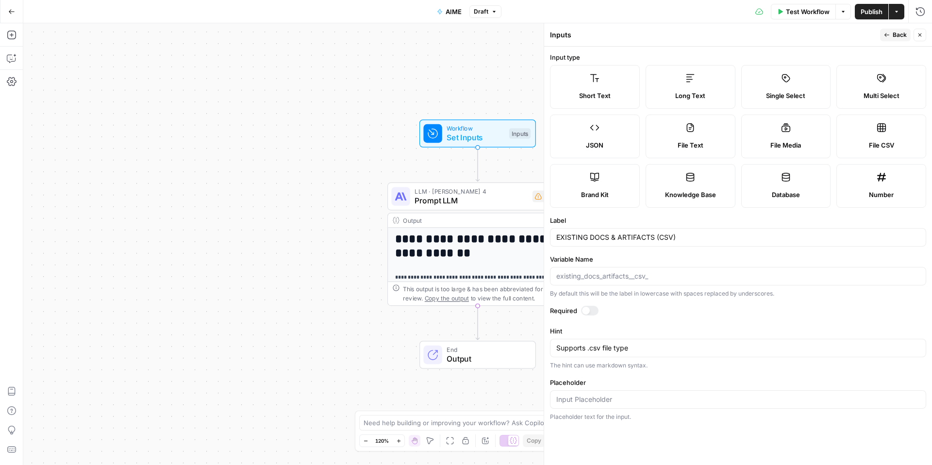
click at [665, 271] on div at bounding box center [738, 276] width 376 height 18
click at [664, 277] on input "Variable Name" at bounding box center [738, 276] width 364 height 10
click at [649, 278] on input "Variable Name" at bounding box center [738, 276] width 364 height 10
click at [648, 324] on form "Input type Short Text Long Text Single Select Multi Select JSON File Text File …" at bounding box center [738, 256] width 388 height 418
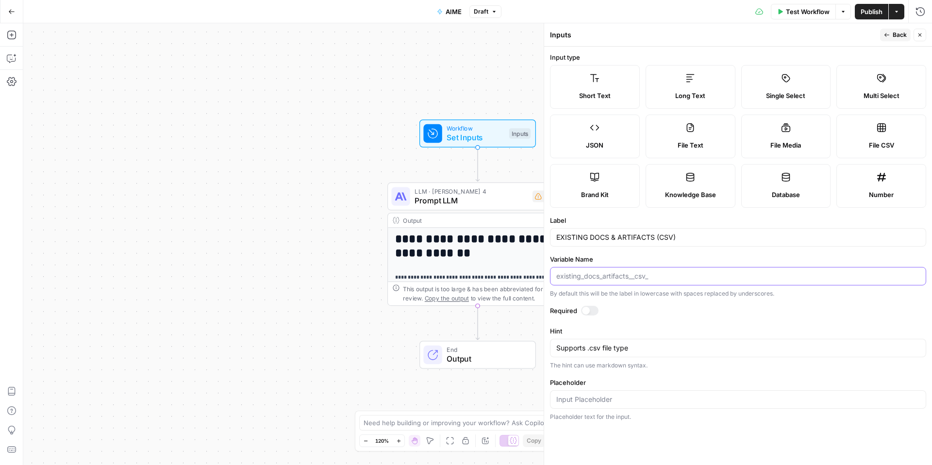
click at [631, 277] on input "Variable Name" at bounding box center [738, 276] width 364 height 10
click at [641, 366] on div at bounding box center [738, 399] width 376 height 18
click at [642, 352] on textarea "Supports .csv file type" at bounding box center [738, 348] width 364 height 10
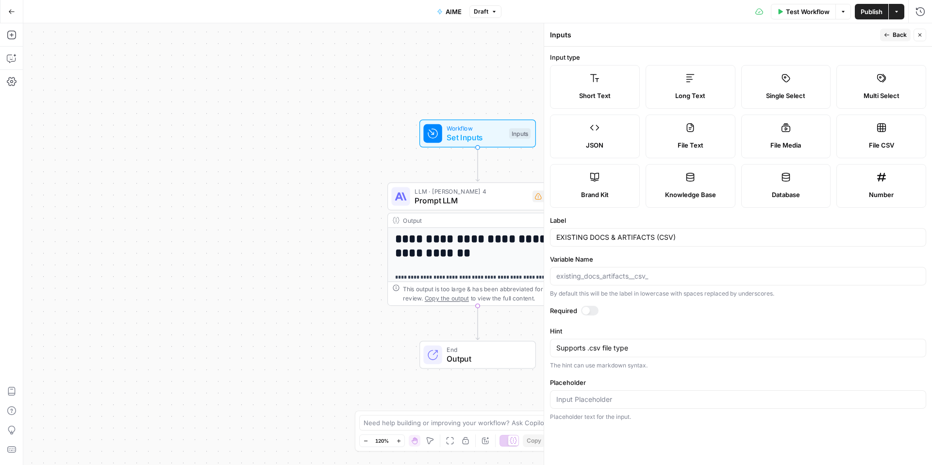
click at [735, 37] on button "Back" at bounding box center [895, 35] width 31 height 13
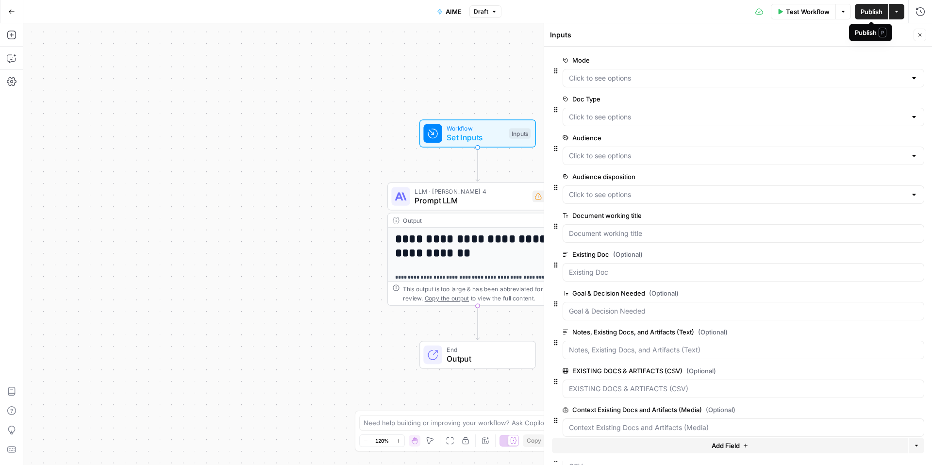
click at [735, 15] on span "Publish" at bounding box center [872, 12] width 22 height 10
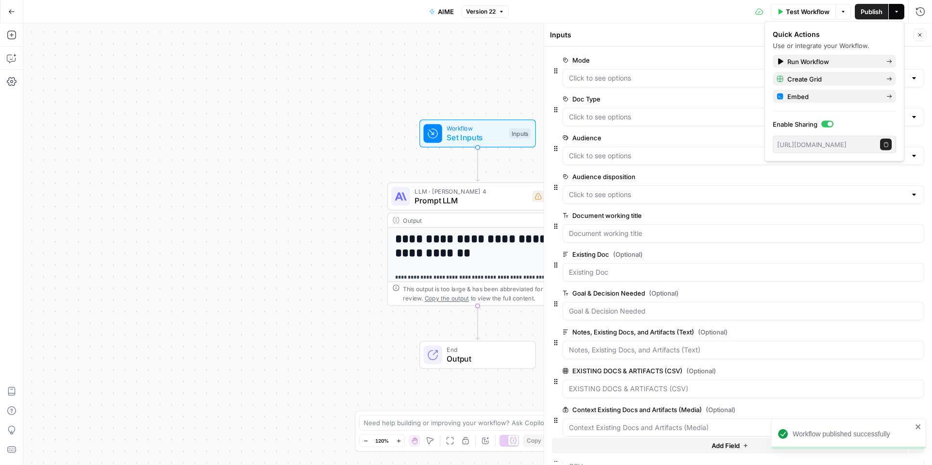
click at [13, 13] on icon "button" at bounding box center [11, 11] width 7 height 7
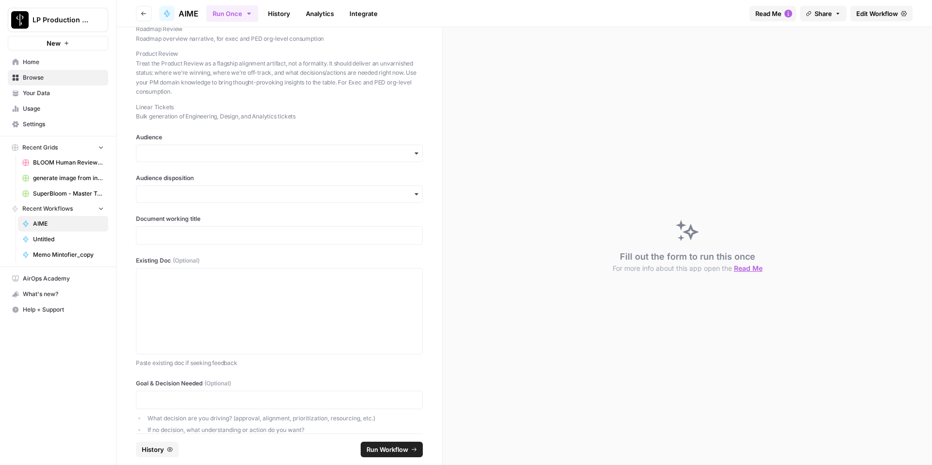
scroll to position [562, 0]
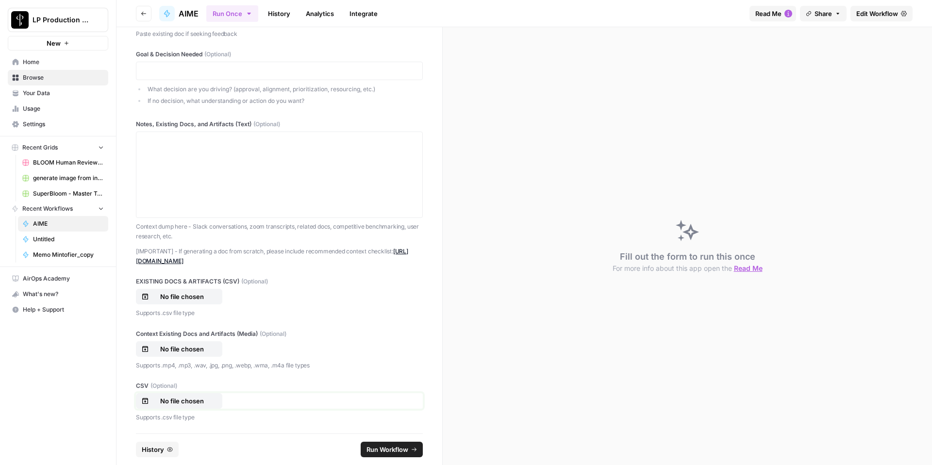
click at [187, 366] on p "No file chosen" at bounding box center [182, 401] width 62 height 10
